Goal: Find specific page/section: Find specific page/section

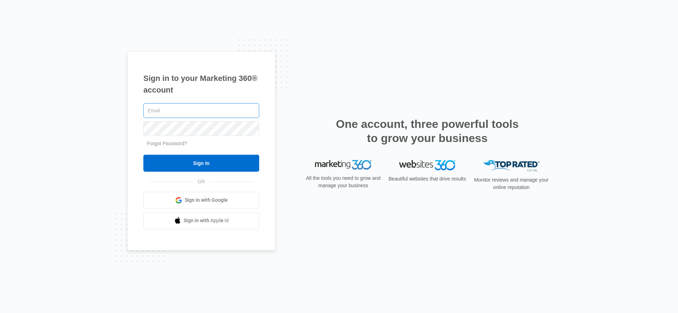
type input "[EMAIL_ADDRESS][PERSON_NAME][DOMAIN_NAME]"
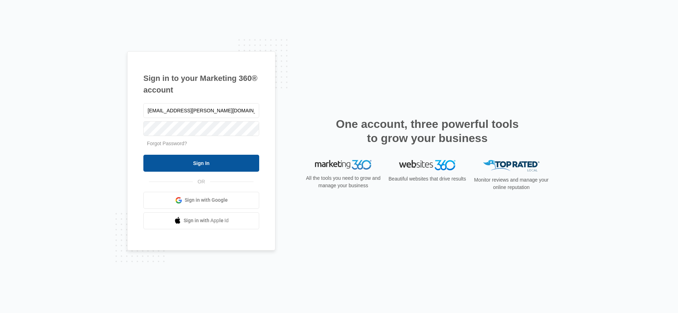
click at [165, 166] on input "Sign In" at bounding box center [201, 163] width 116 height 17
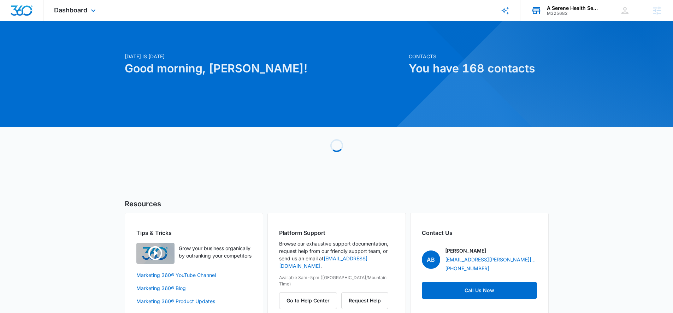
click at [548, 5] on div "A Serene Health Services LLC M325682 Your Accounts View All" at bounding box center [564, 10] width 88 height 21
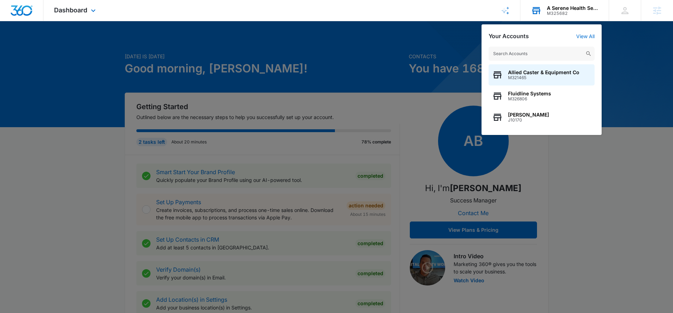
click at [556, 56] on input "text" at bounding box center [542, 54] width 106 height 14
type input "wetkeys"
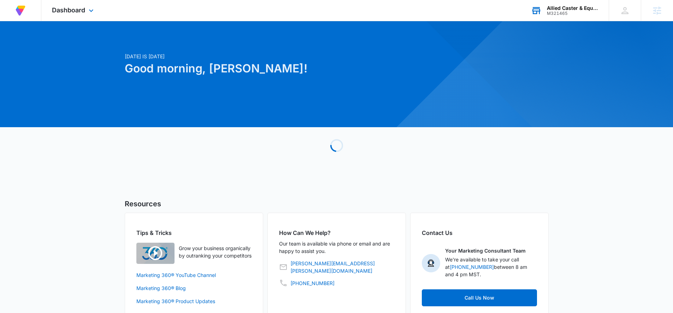
click at [564, 25] on div at bounding box center [655, 170] width 602 height 602
click at [564, 19] on div "Allied Caster & Equipment Co M321465 Your Accounts View All" at bounding box center [564, 10] width 88 height 21
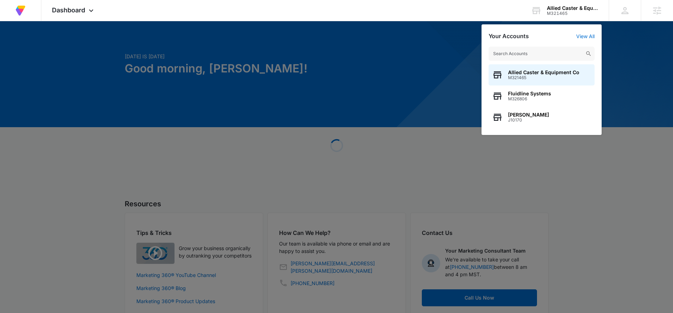
click at [556, 47] on input "text" at bounding box center [542, 54] width 106 height 14
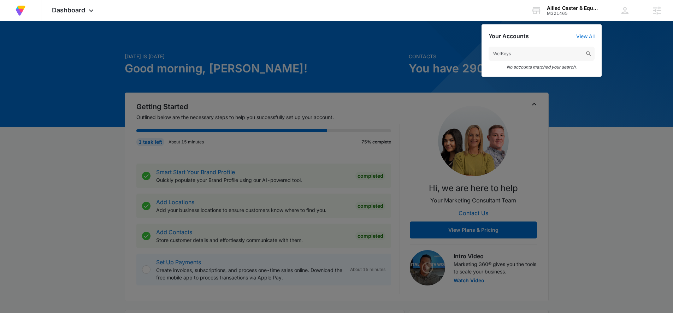
click at [551, 66] on em "No accounts matched your search." at bounding box center [542, 66] width 106 height 5
click at [549, 46] on div "WetKeys No accounts matched your search." at bounding box center [542, 58] width 120 height 37
click at [549, 50] on input "WetKeys" at bounding box center [542, 54] width 106 height 14
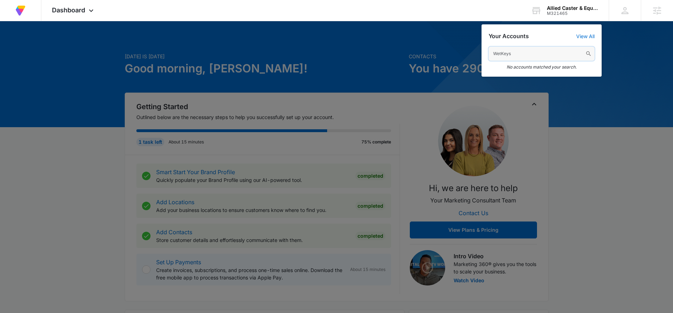
click at [549, 50] on input "WetKeys" at bounding box center [542, 54] width 106 height 14
paste input "M46620"
type input "M46620"
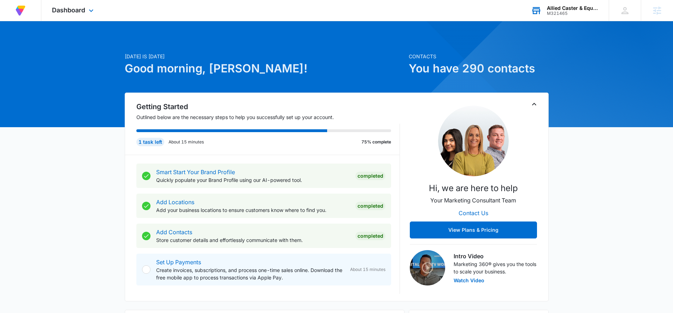
click at [564, 18] on div "Allied Caster & Equipment Co M321465 Your Accounts View All" at bounding box center [564, 10] width 88 height 21
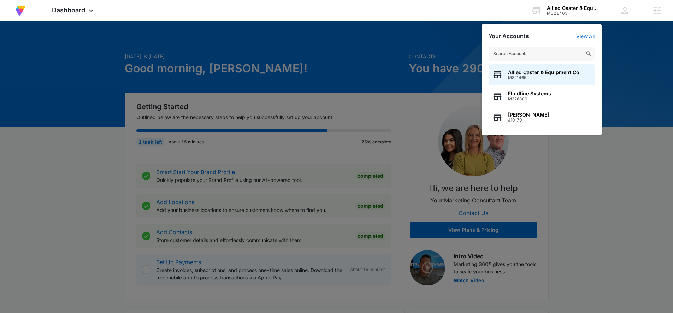
click at [568, 50] on input "text" at bounding box center [542, 54] width 106 height 14
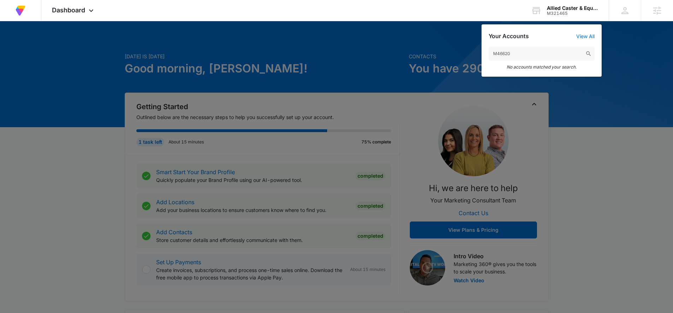
type input "M46620"
click at [588, 32] on div "Your Accounts View All M46620 No accounts matched your search." at bounding box center [542, 50] width 120 height 52
click at [588, 34] on link "View All" at bounding box center [585, 36] width 18 height 6
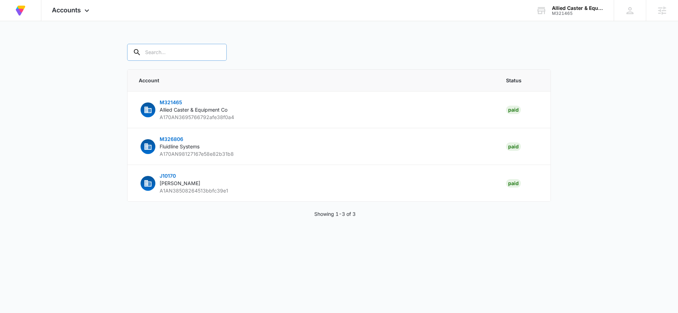
click at [207, 48] on input "text" at bounding box center [177, 52] width 100 height 17
paste input "M46620"
click at [195, 51] on input "M46620" at bounding box center [182, 52] width 110 height 17
click at [195, 50] on input "M46620" at bounding box center [182, 52] width 110 height 17
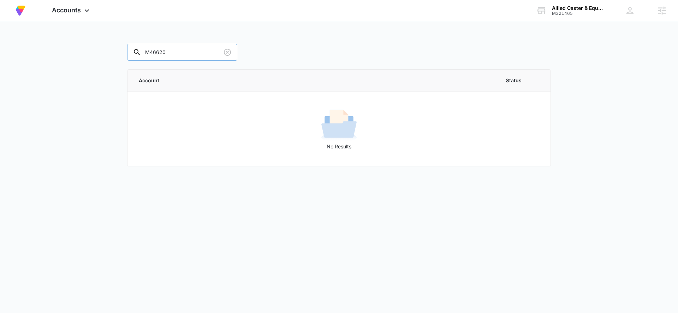
click at [195, 50] on input "M46620" at bounding box center [182, 52] width 110 height 17
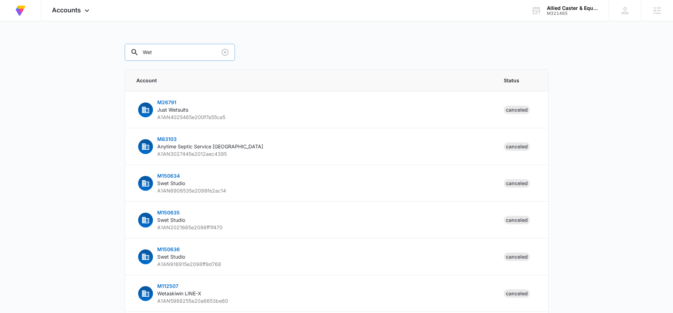
click at [195, 50] on input "Wet" at bounding box center [180, 52] width 110 height 17
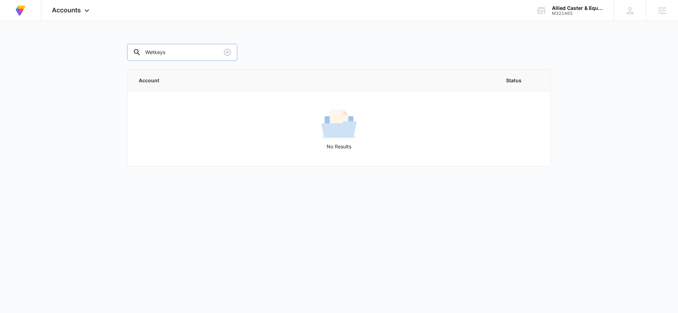
click at [157, 48] on input "Wetkeys" at bounding box center [182, 52] width 110 height 17
type input "WetKeys"
